Goal: Transaction & Acquisition: Book appointment/travel/reservation

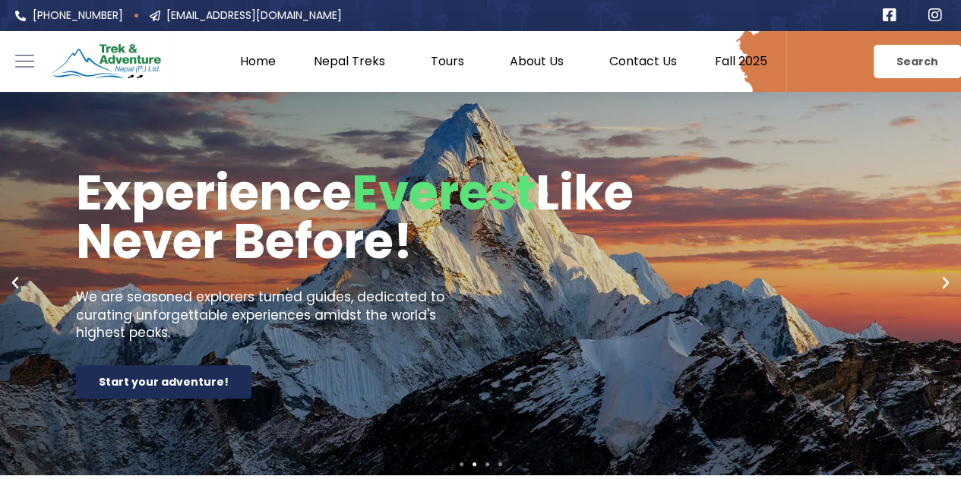
click at [731, 63] on link "Fall 2025" at bounding box center [741, 61] width 90 height 15
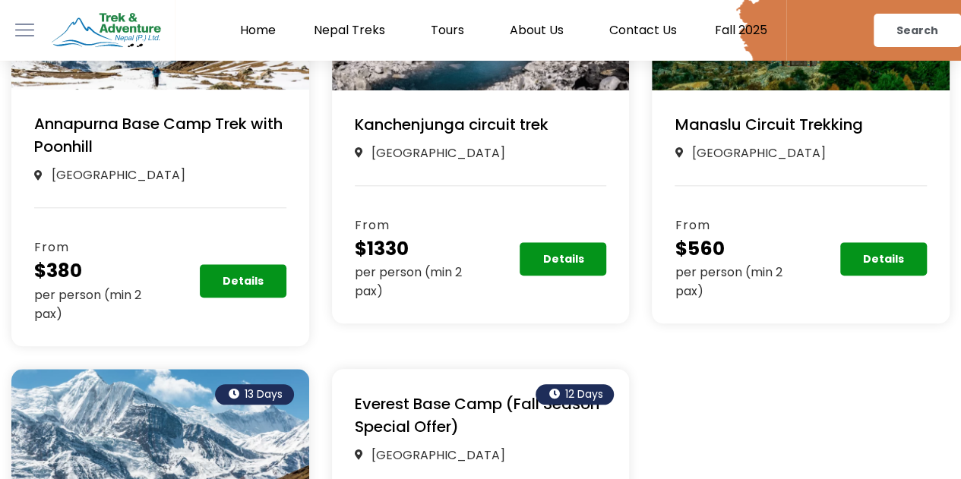
scroll to position [653, 0]
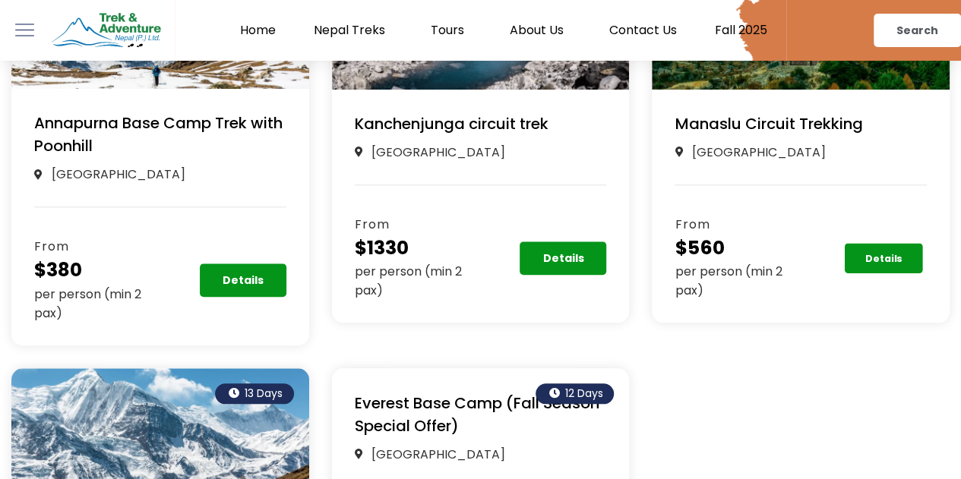
click at [899, 264] on link "Details" at bounding box center [883, 258] width 78 height 30
